Goal: Task Accomplishment & Management: Manage account settings

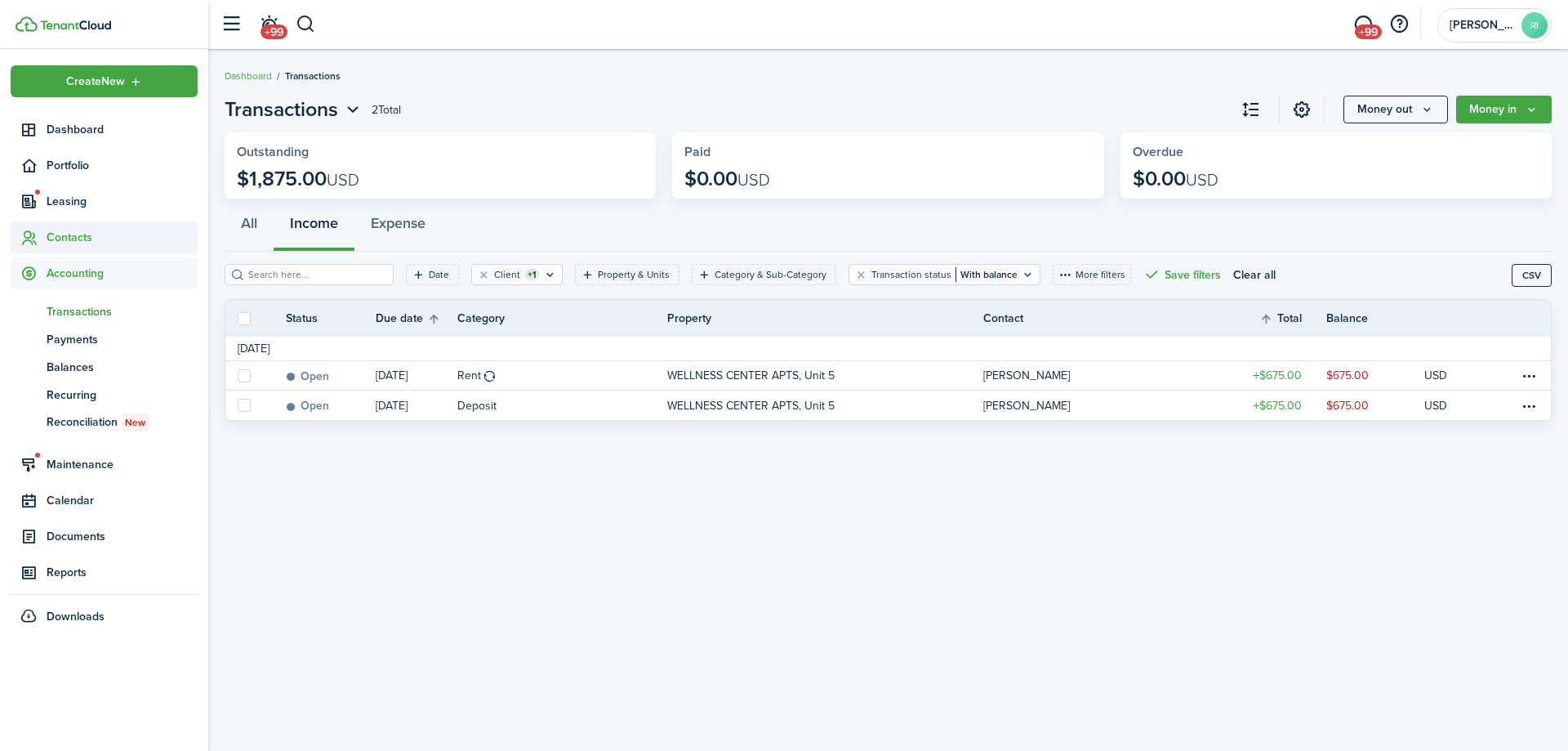
click at [67, 236] on span "Contacts" at bounding box center [122, 237] width 151 height 17
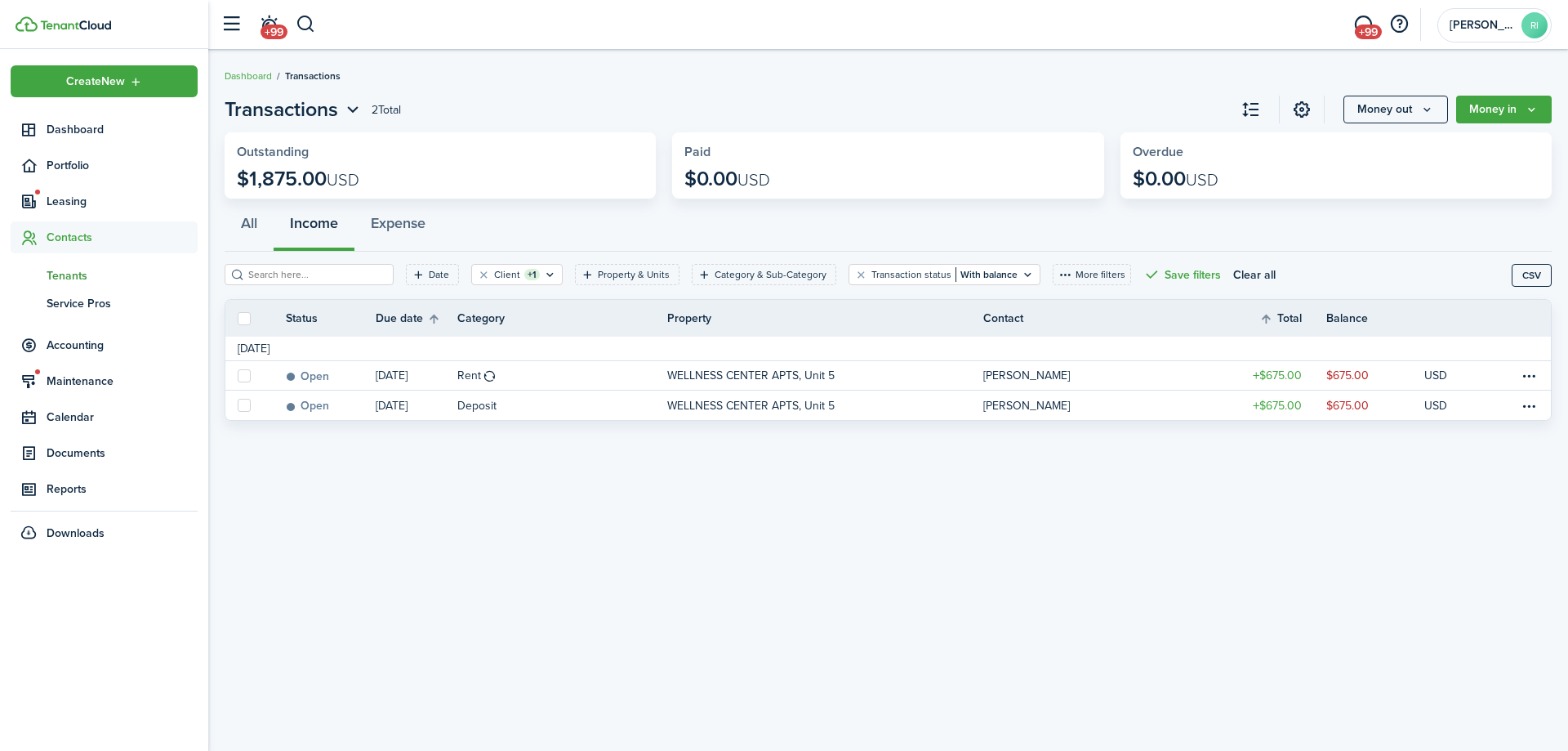
click at [63, 273] on span "Tenants" at bounding box center [122, 275] width 151 height 17
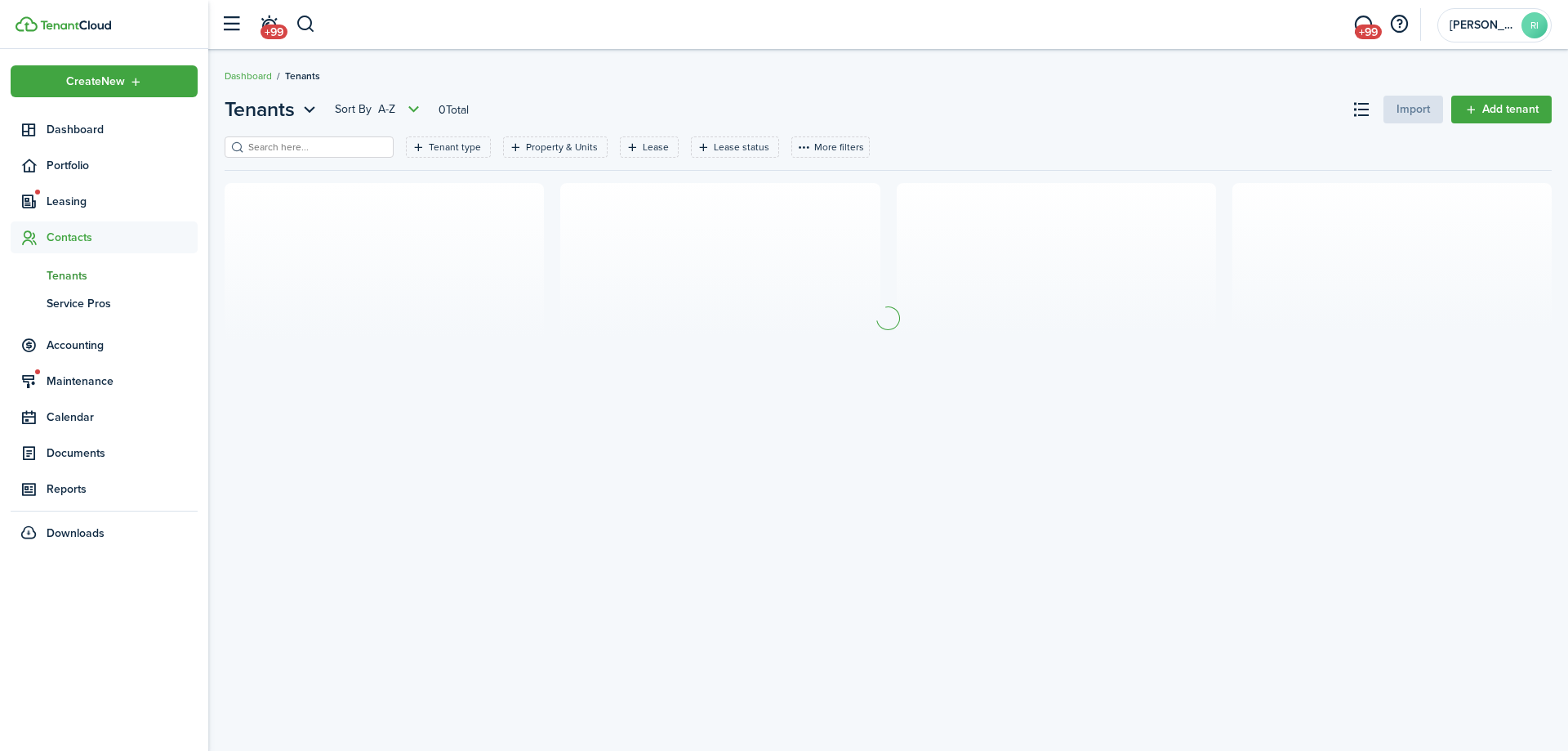
click at [322, 146] on input "search" at bounding box center [315, 147] width 144 height 16
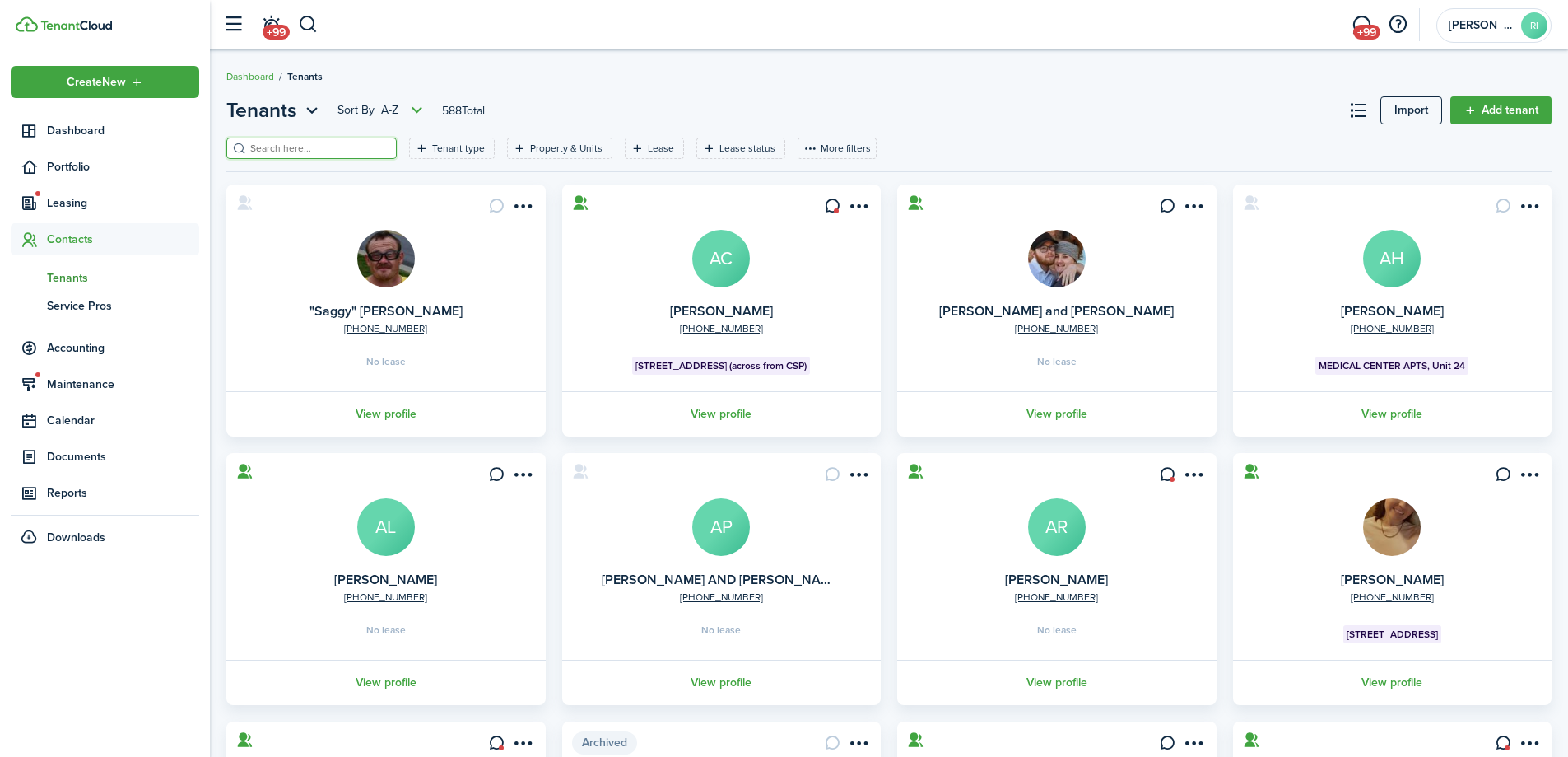
type input "c"
type input "kait"
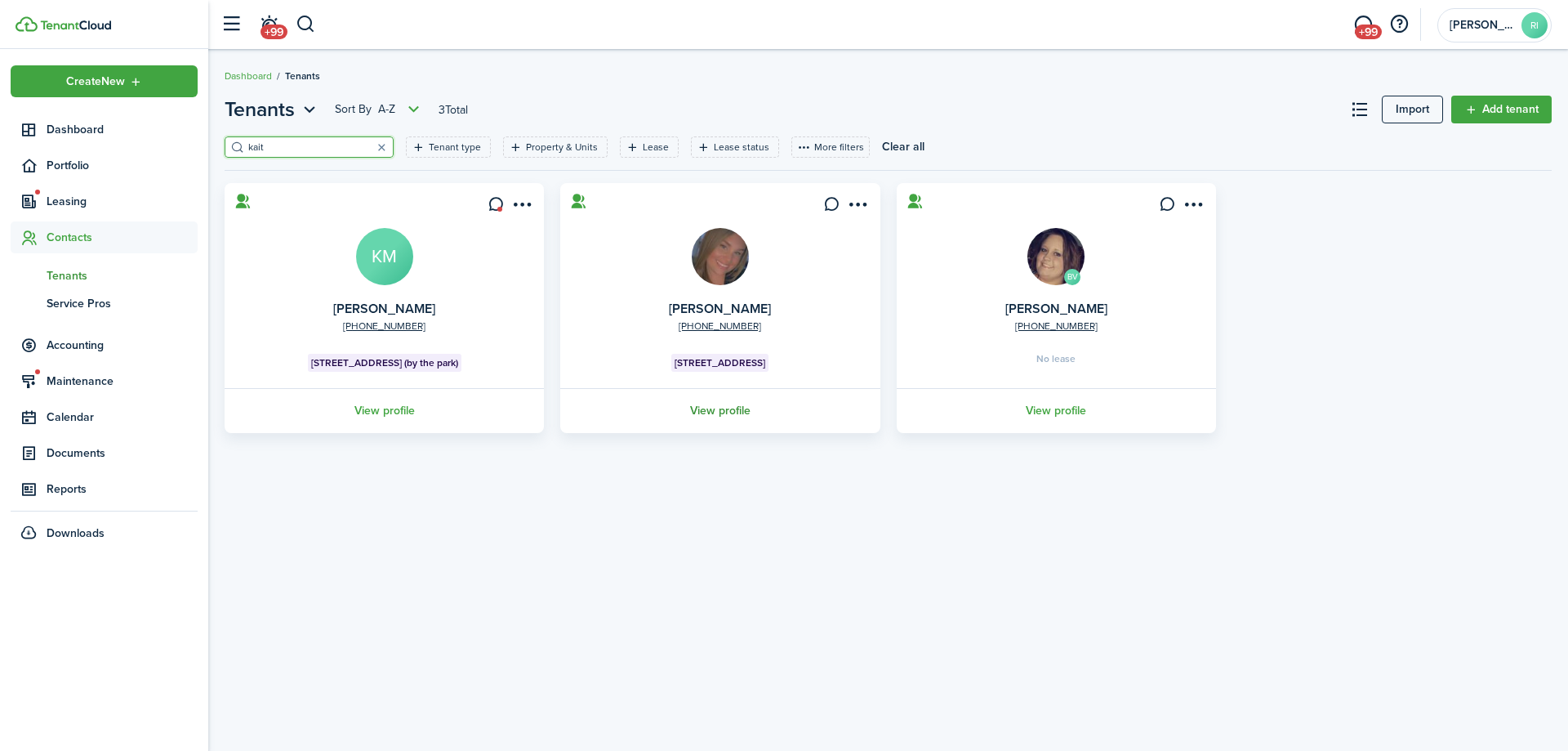
click at [739, 414] on link "View profile" at bounding box center [720, 410] width 325 height 45
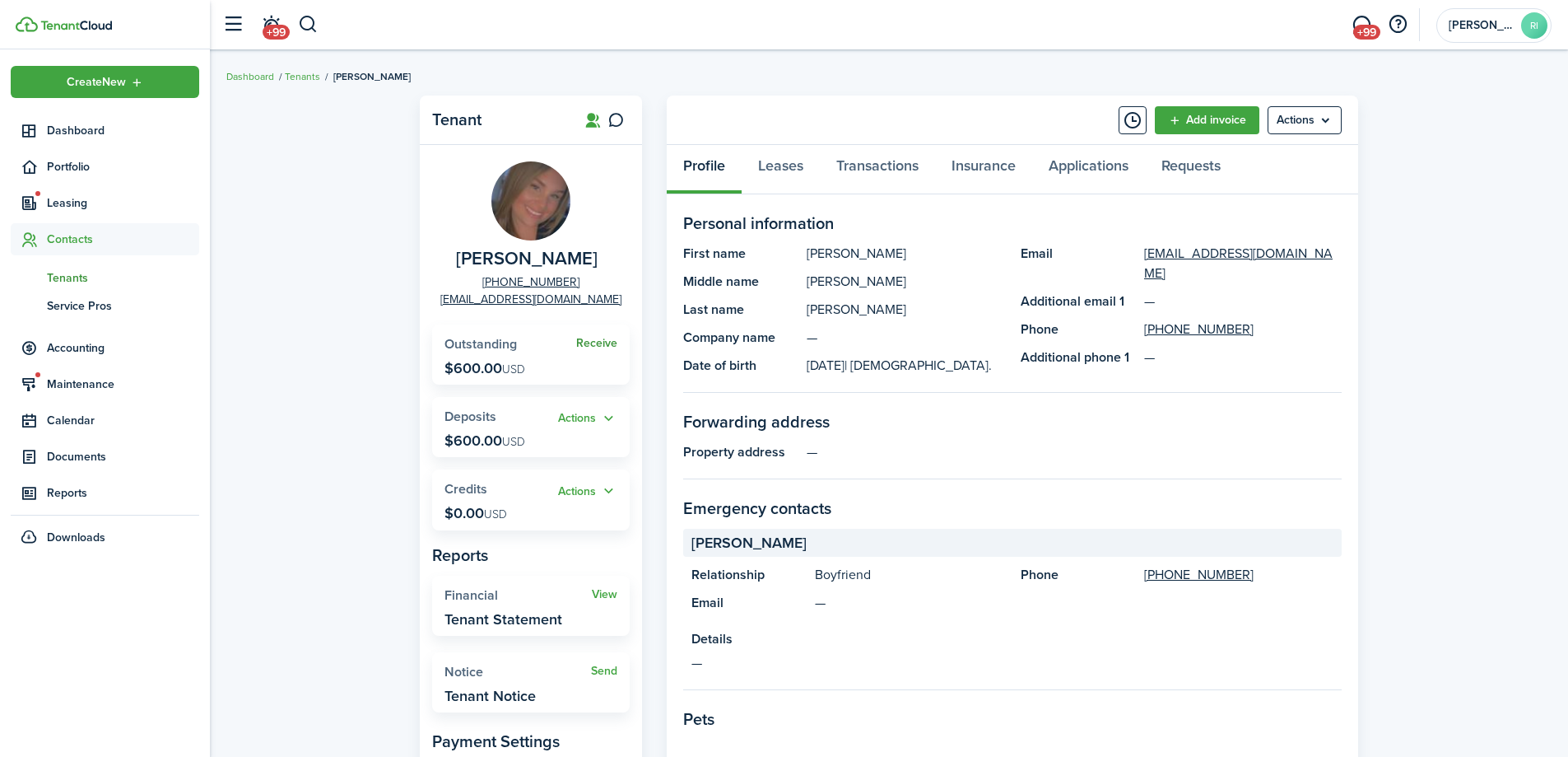
click at [609, 340] on link "Receive" at bounding box center [597, 343] width 42 height 13
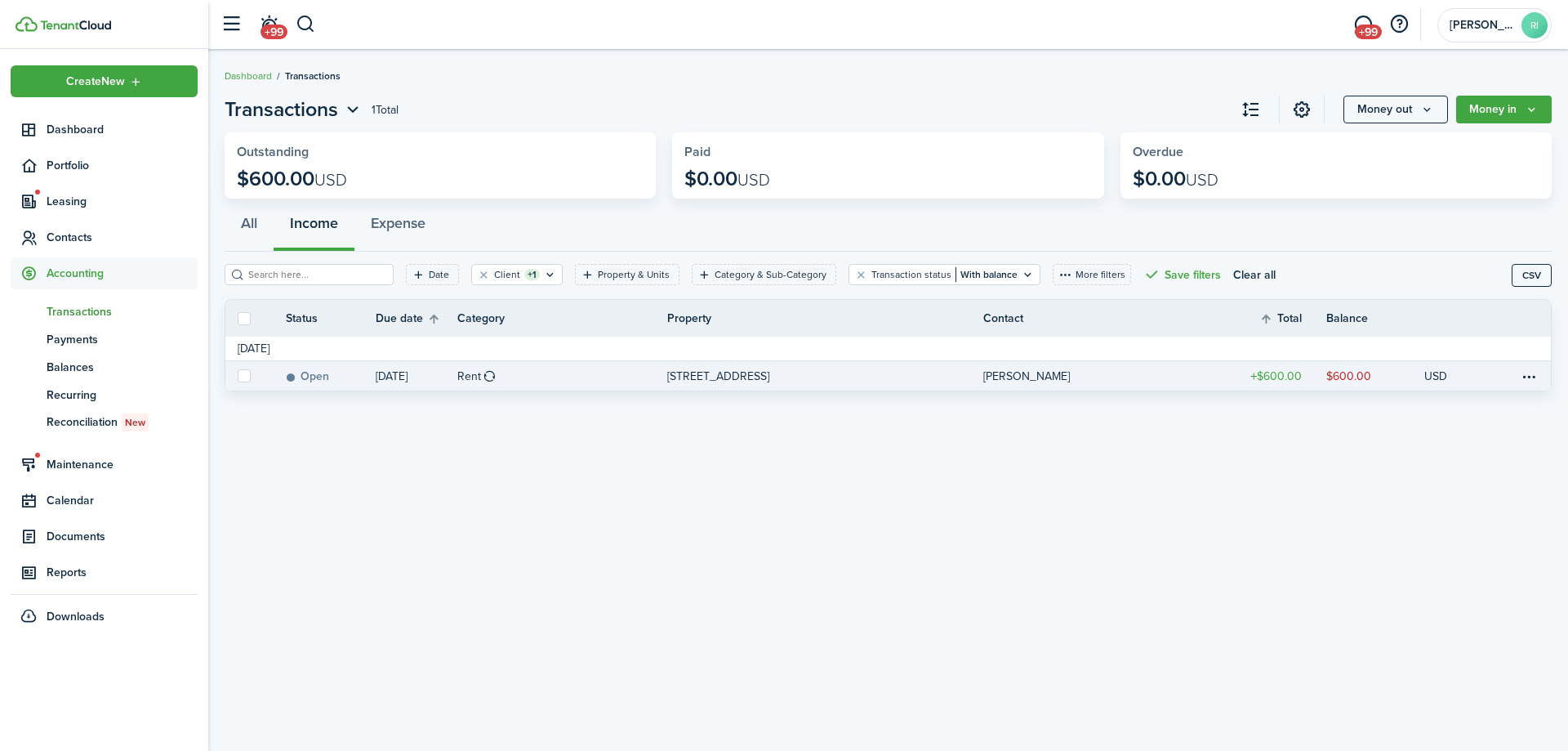
click at [245, 374] on label at bounding box center [244, 376] width 13 height 13
click at [237, 376] on input "checkbox" at bounding box center [237, 376] width 1 height 1
checkbox input "true"
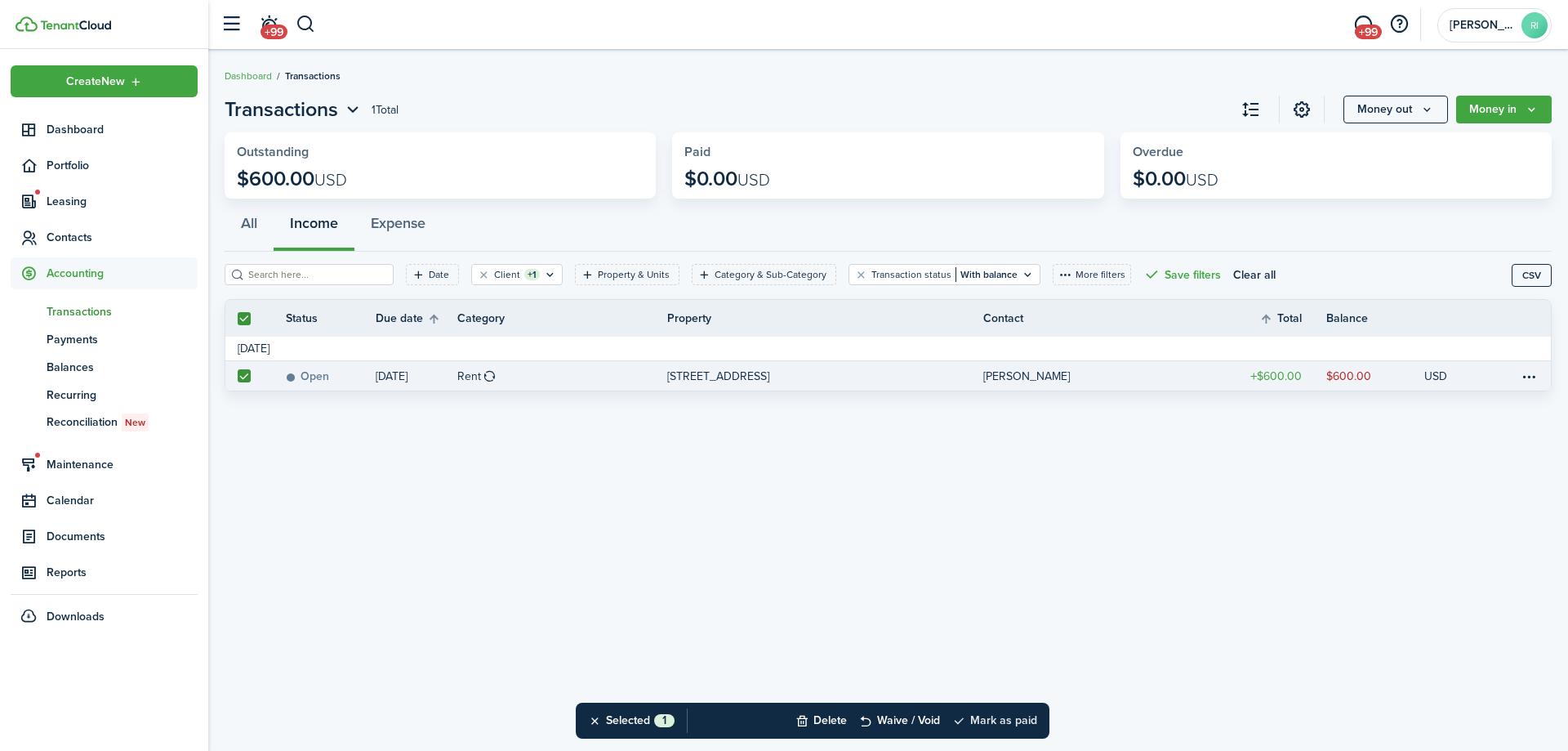
click at [1018, 712] on button "Mark as paid" at bounding box center [995, 720] width 85 height 36
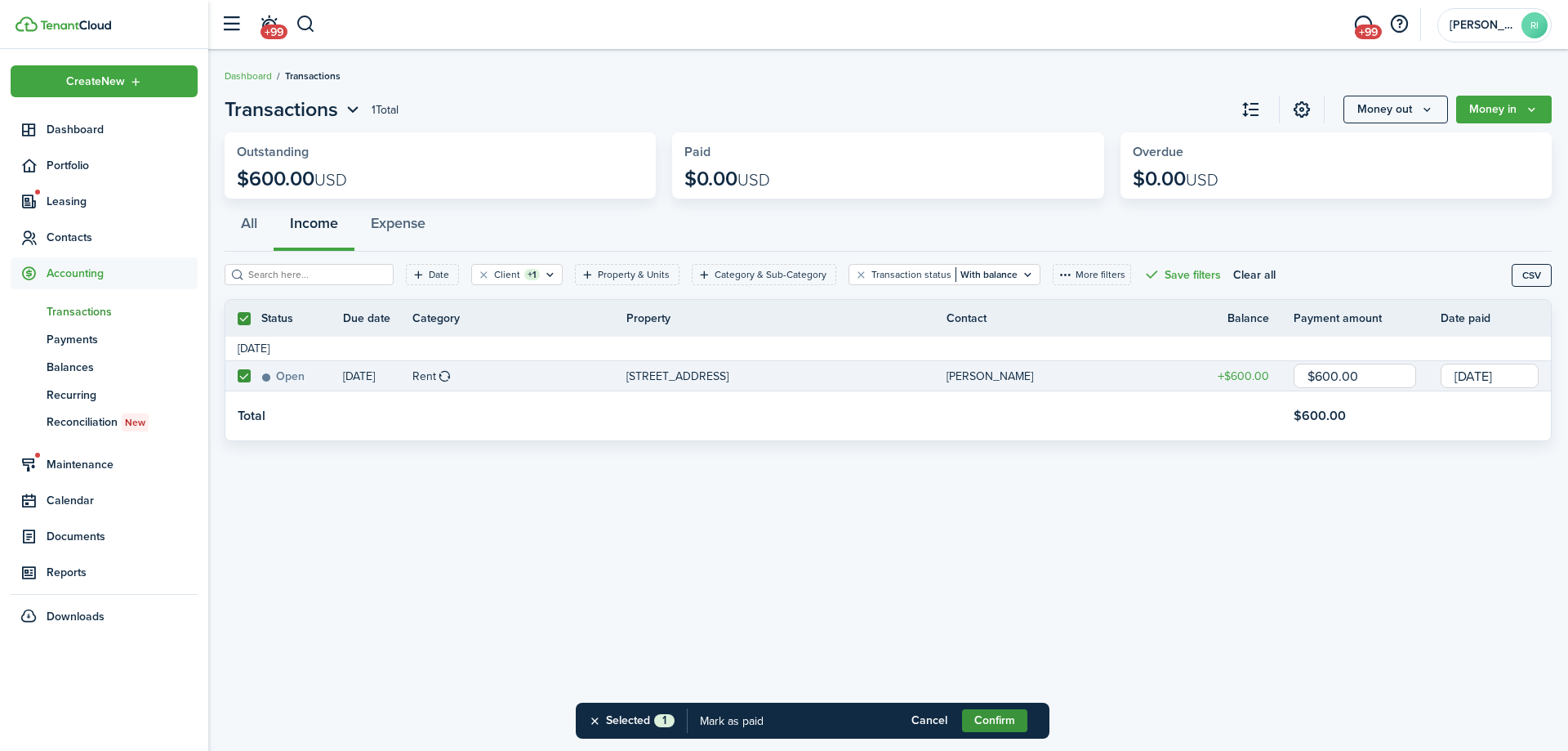
click at [1013, 715] on button "Confirm" at bounding box center [994, 720] width 65 height 23
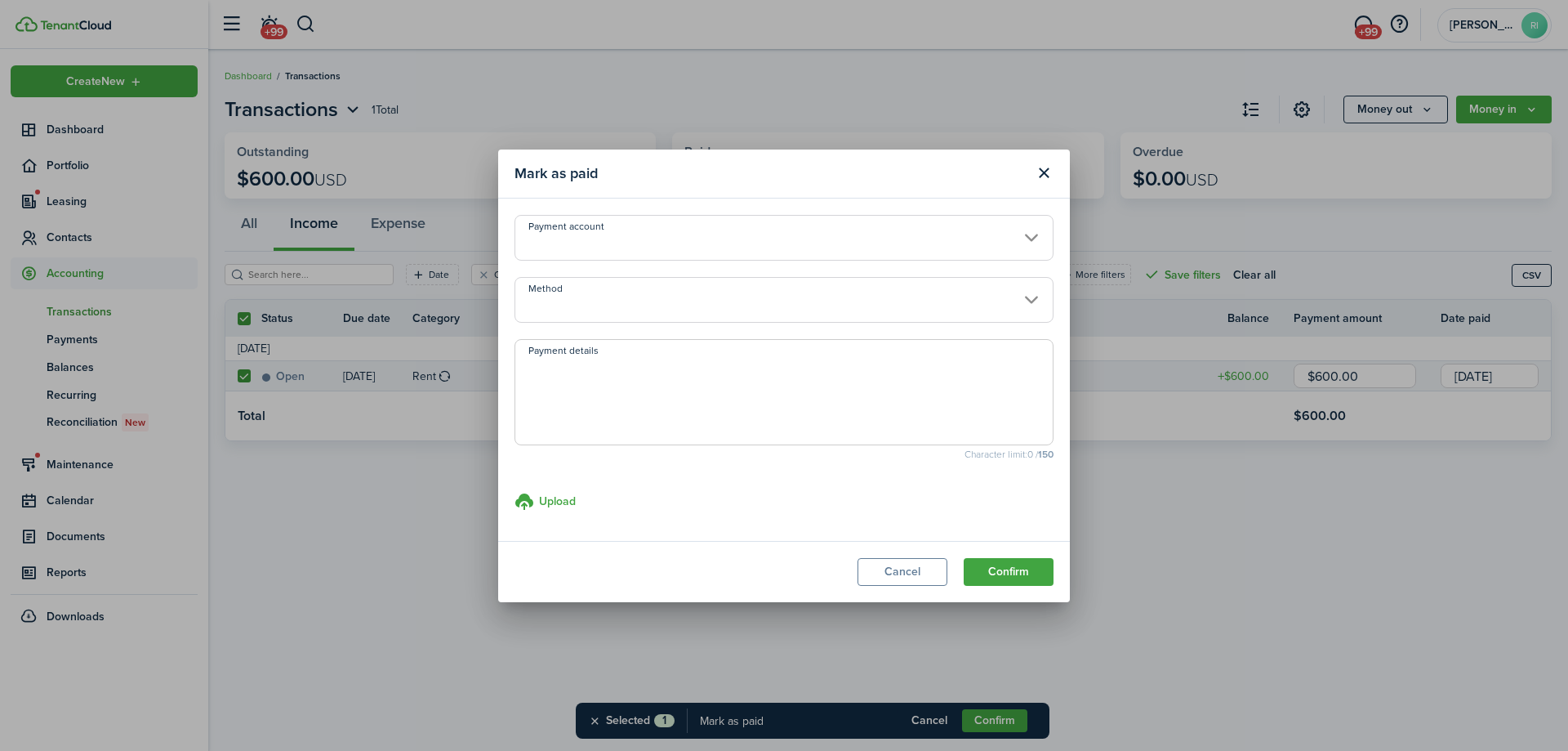
click at [664, 296] on input "Method" at bounding box center [784, 300] width 539 height 46
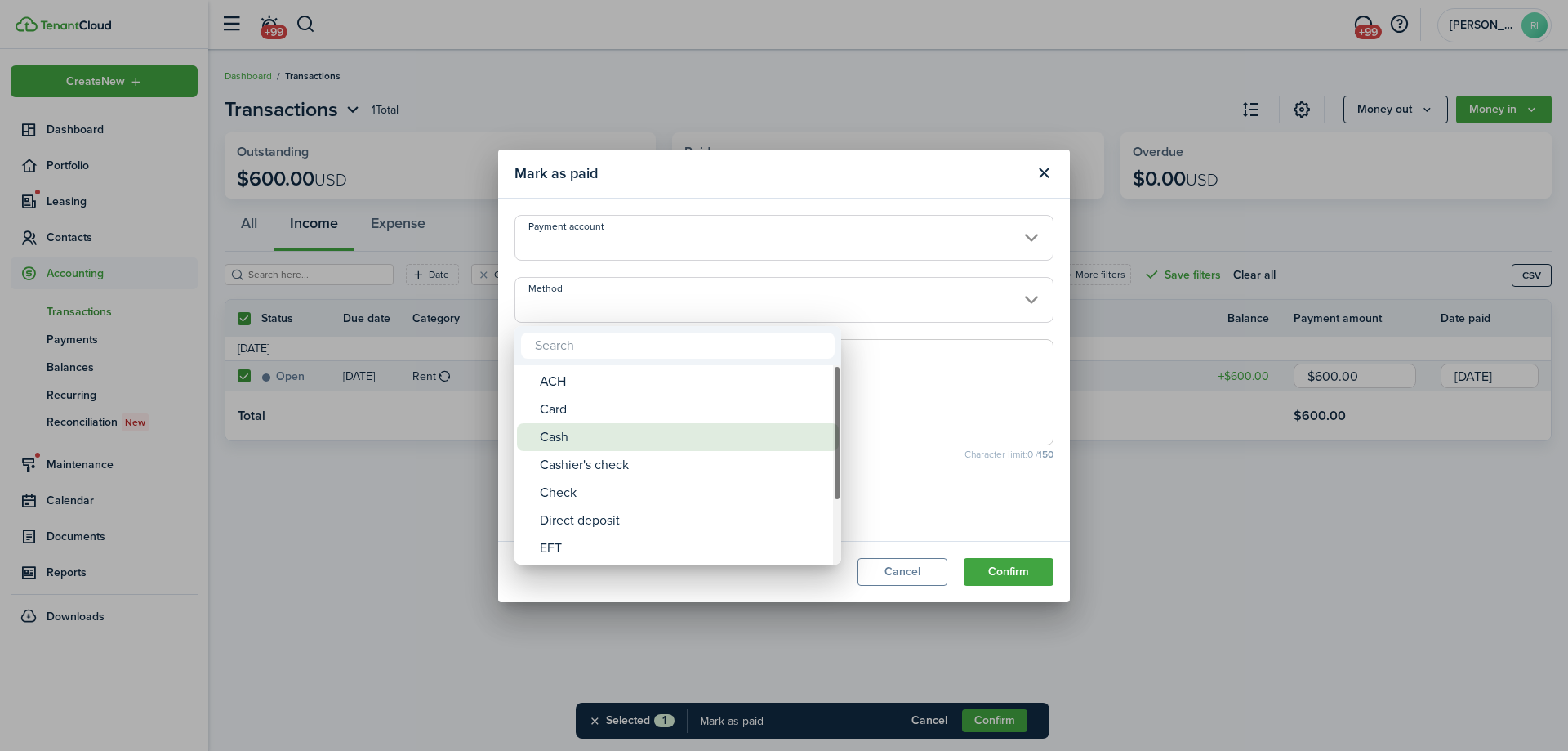
click at [603, 431] on div "Cash" at bounding box center [684, 436] width 289 height 28
type input "Cash"
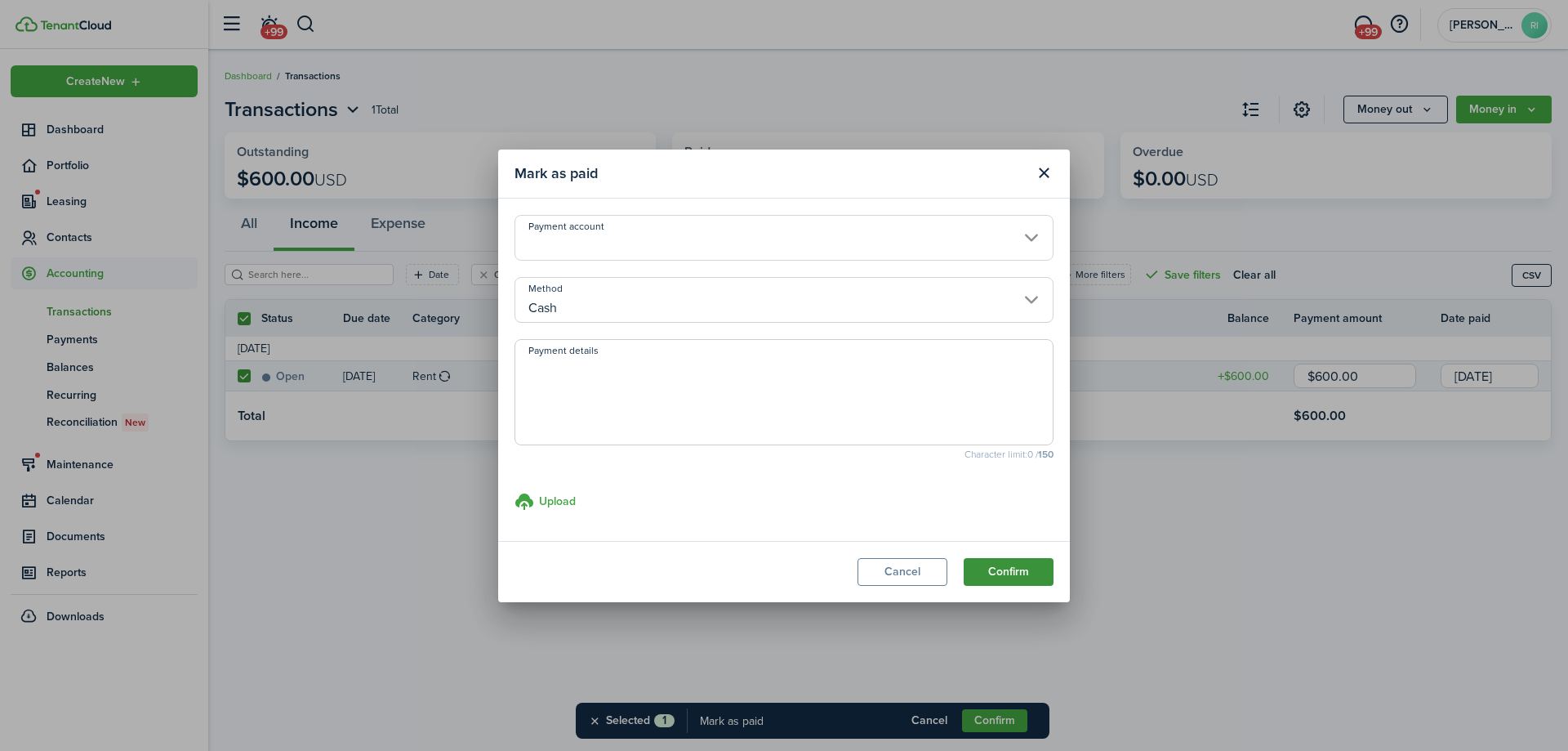
click at [1018, 565] on button "Confirm" at bounding box center [1009, 571] width 90 height 28
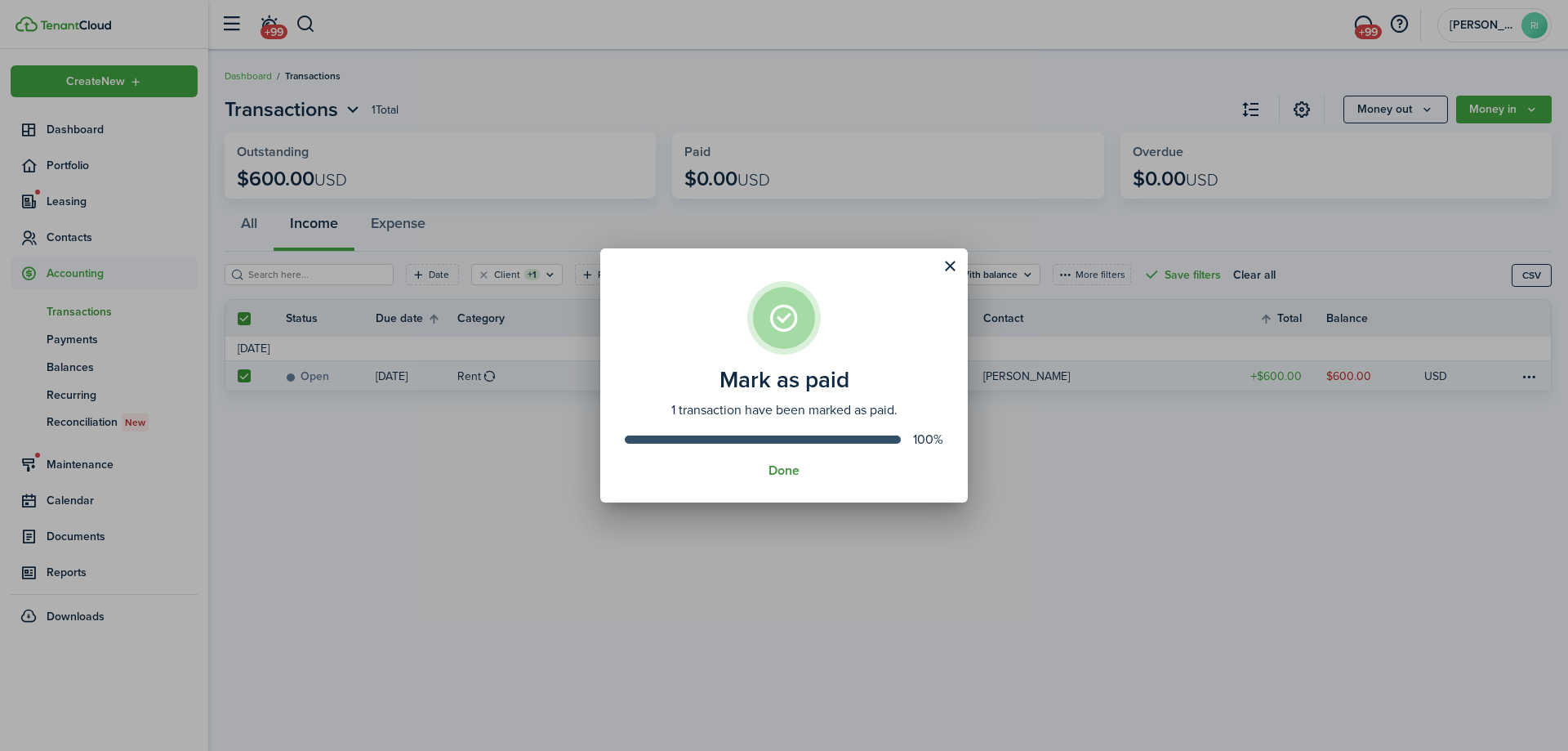
click at [790, 471] on button "Done" at bounding box center [784, 470] width 31 height 15
